Goal: Transaction & Acquisition: Purchase product/service

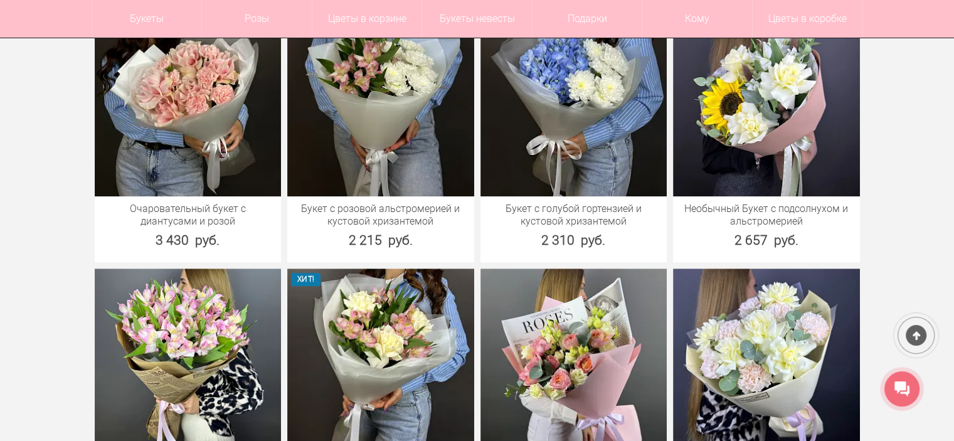
scroll to position [1267, 0]
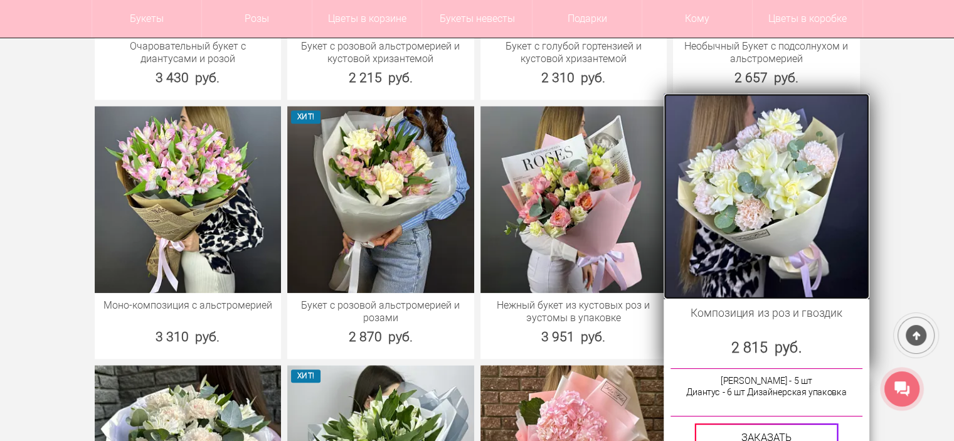
click at [778, 193] on img at bounding box center [765, 195] width 205 height 205
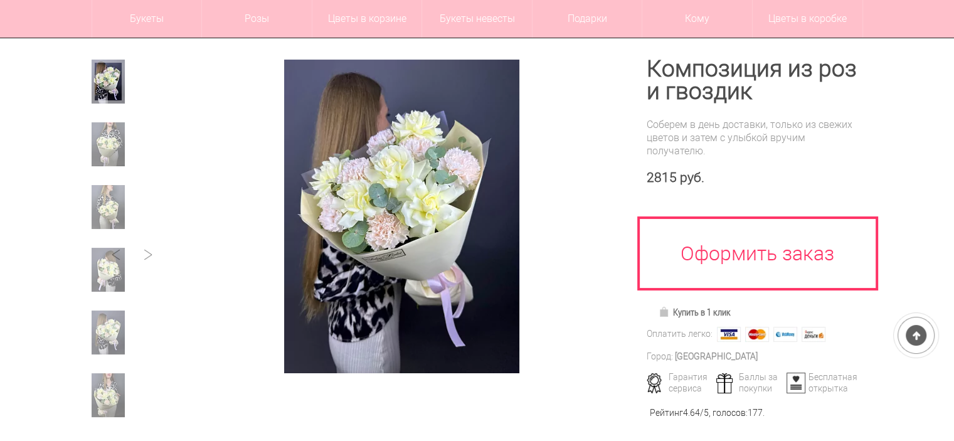
scroll to position [125, 0]
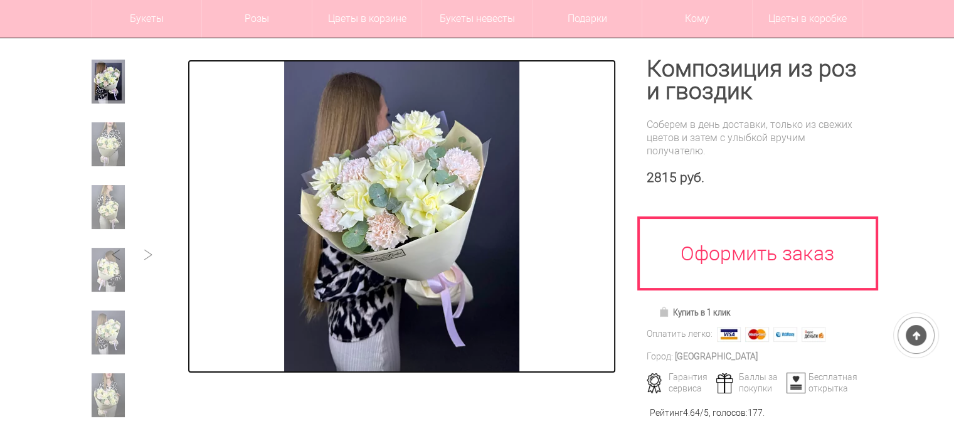
click at [404, 218] on img at bounding box center [401, 217] width 235 height 314
